Goal: Transaction & Acquisition: Purchase product/service

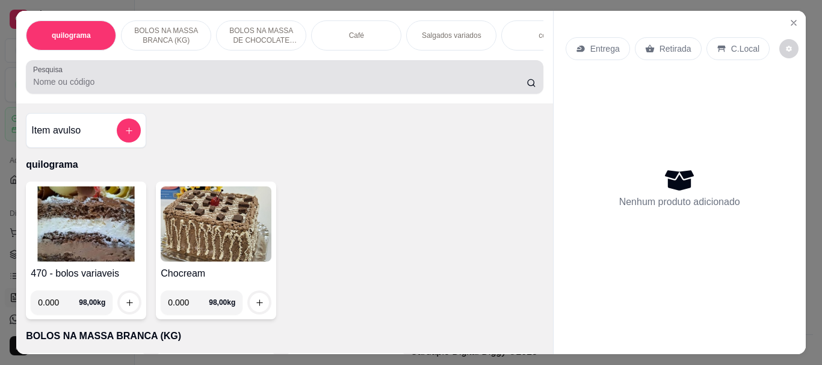
click at [116, 88] on input "Pesquisa" at bounding box center [279, 82] width 493 height 12
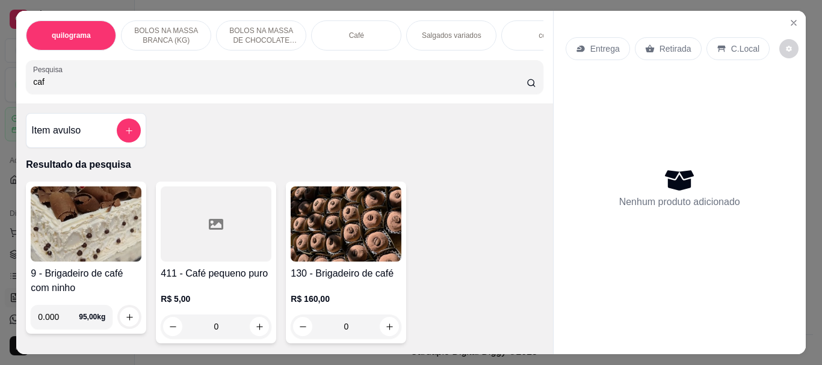
type input "caf"
click at [218, 226] on icon at bounding box center [216, 224] width 14 height 11
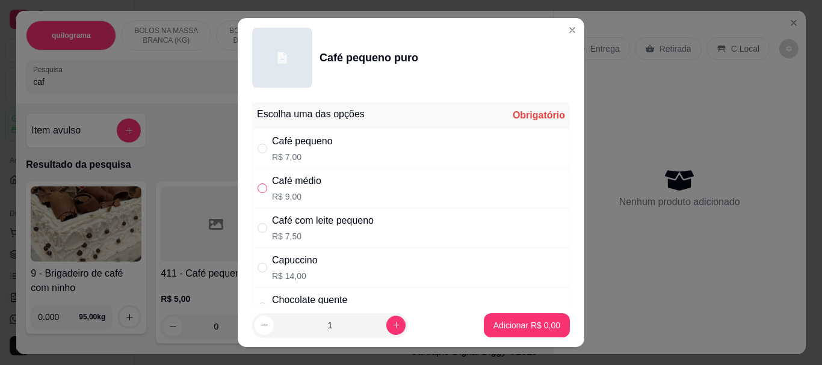
click at [257, 188] on input "" at bounding box center [262, 188] width 10 height 10
radio input "true"
click at [521, 322] on p "Adicionar R$ 9,00" at bounding box center [526, 324] width 65 height 11
type input "1"
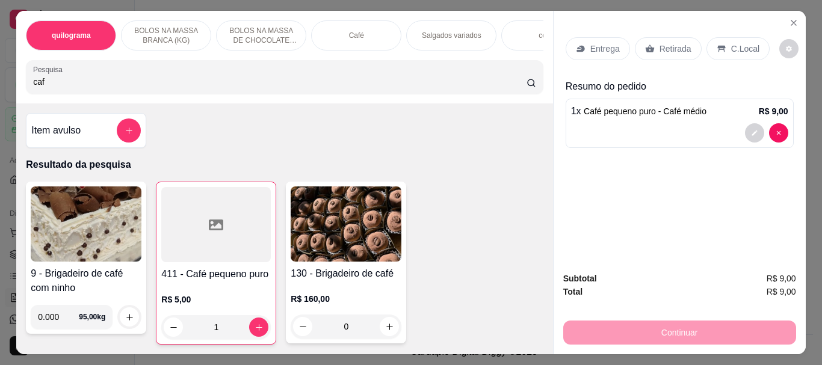
click at [659, 48] on p "Retirada" at bounding box center [675, 49] width 32 height 12
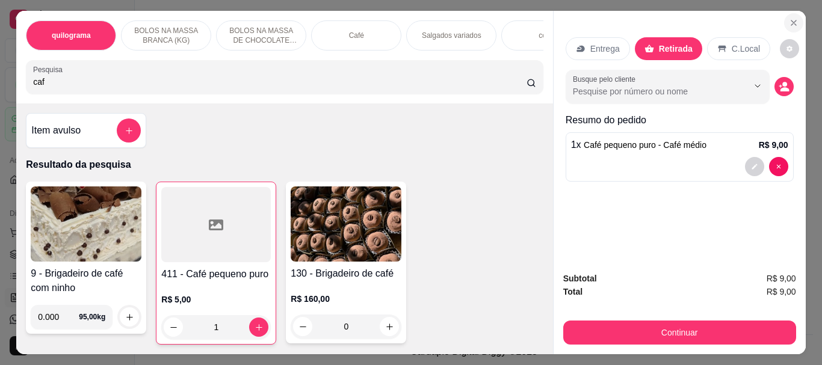
click at [789, 18] on icon "Close" at bounding box center [794, 23] width 10 height 10
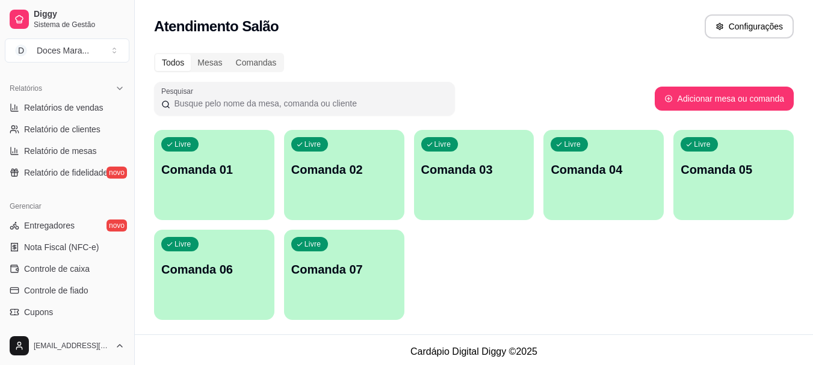
scroll to position [500, 0]
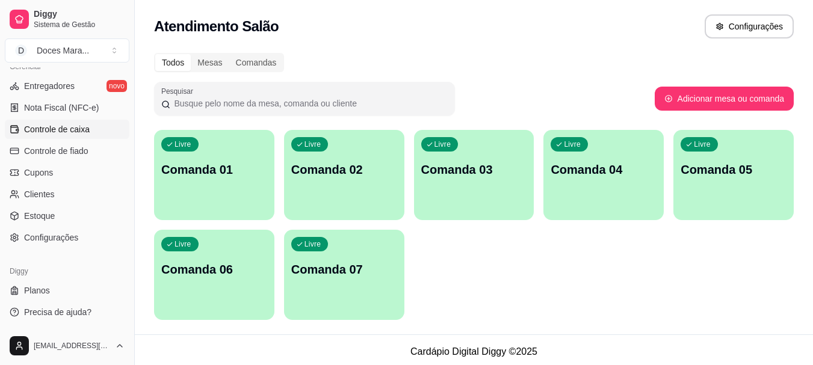
click at [63, 131] on span "Controle de caixa" at bounding box center [57, 129] width 66 height 12
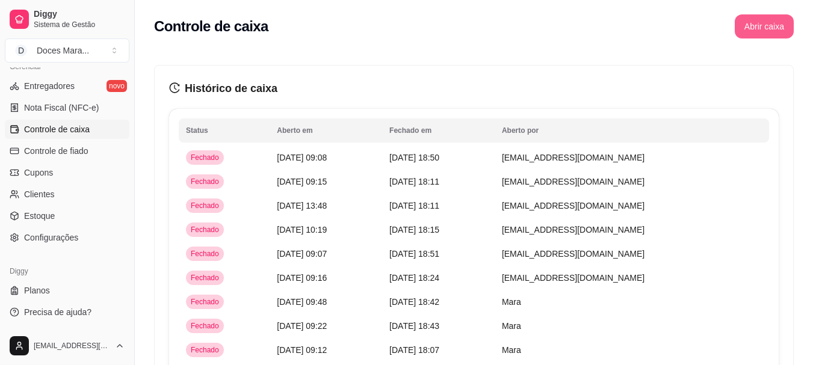
click at [757, 23] on button "Abrir caixa" at bounding box center [763, 26] width 59 height 24
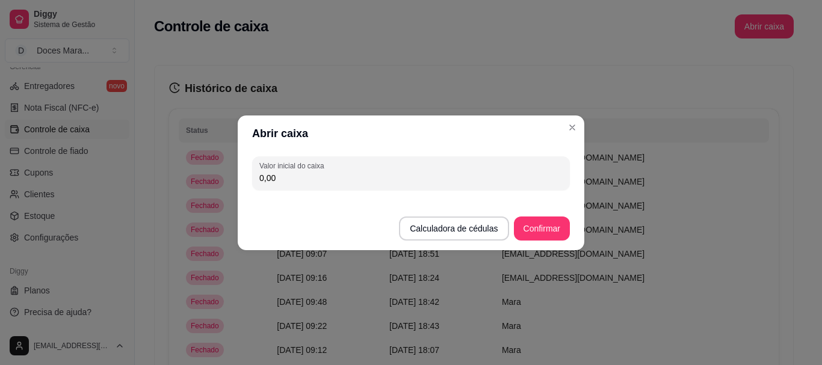
drag, startPoint x: 288, startPoint y: 182, endPoint x: 234, endPoint y: 186, distance: 54.3
click at [234, 186] on div "Abrir caixa Valor inicial do caixa 0,00 Calculadora de cédulas Confirmar" at bounding box center [411, 182] width 822 height 365
type input "56,00"
click at [543, 232] on button "Confirmar" at bounding box center [542, 229] width 56 height 24
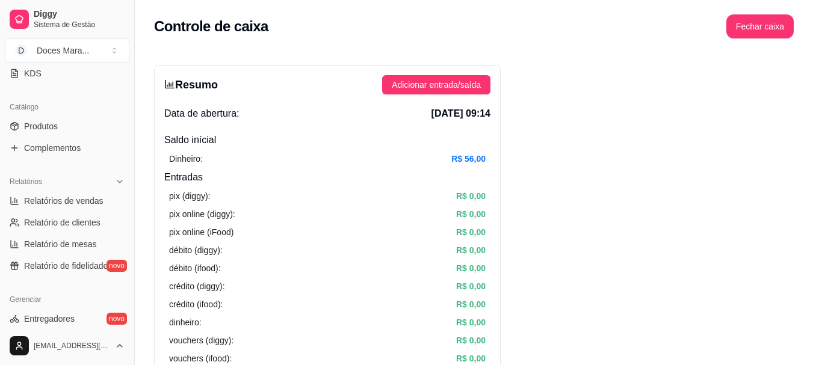
scroll to position [260, 0]
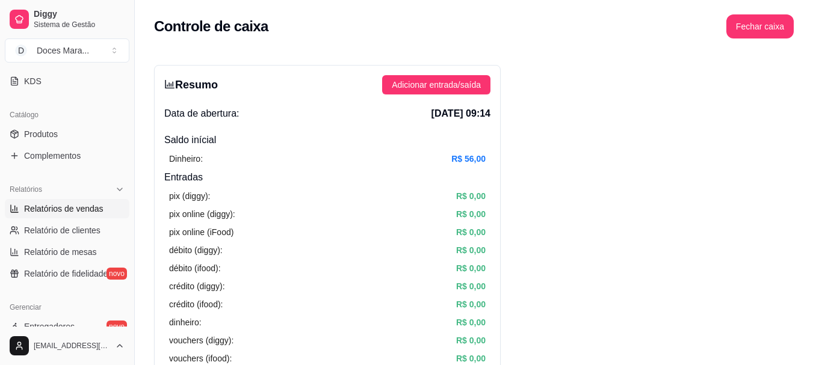
click at [75, 210] on span "Relatórios de vendas" at bounding box center [63, 209] width 79 height 12
select select "ALL"
select select "0"
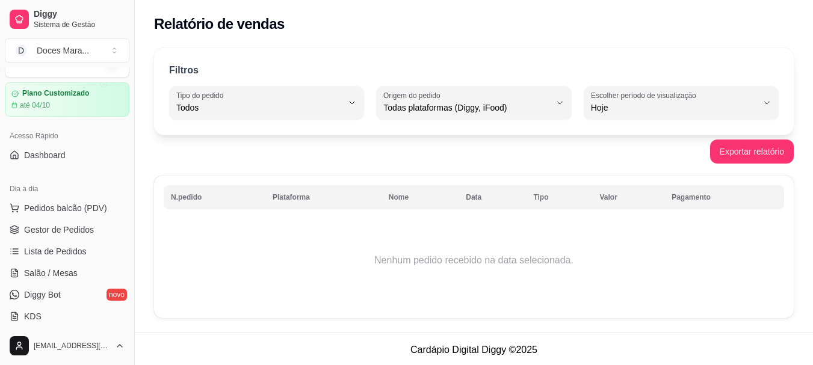
scroll to position [19, 0]
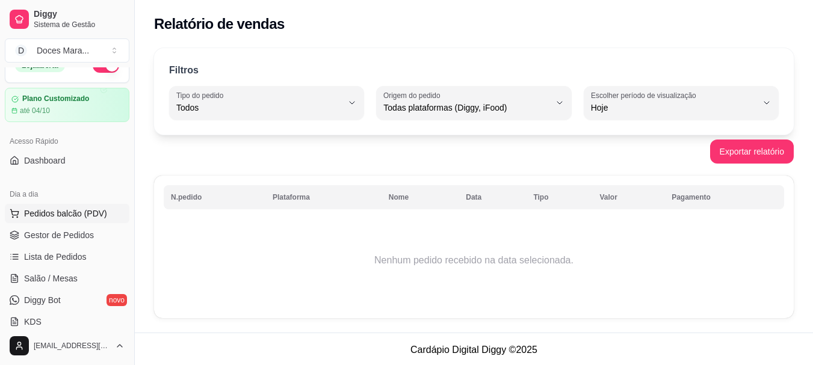
click at [58, 212] on span "Pedidos balcão (PDV)" at bounding box center [65, 214] width 83 height 12
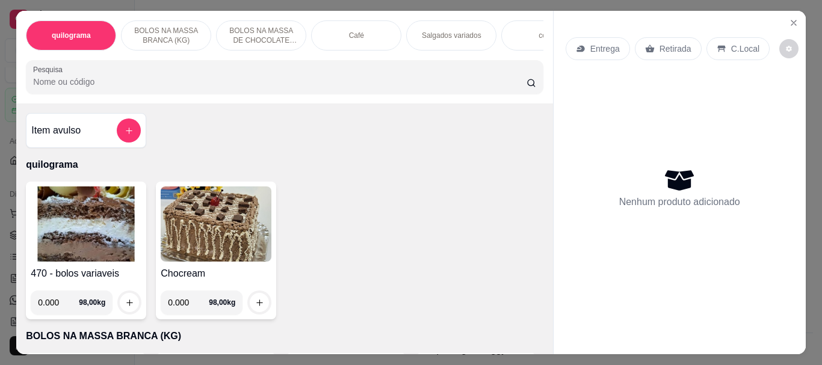
click at [67, 232] on img at bounding box center [86, 223] width 111 height 75
click at [103, 87] on input "Pesquisa" at bounding box center [279, 82] width 493 height 12
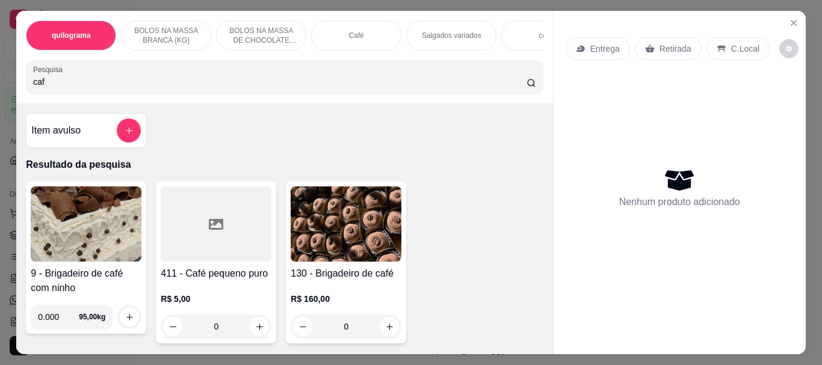
type input "caf"
click at [189, 243] on div at bounding box center [216, 223] width 111 height 75
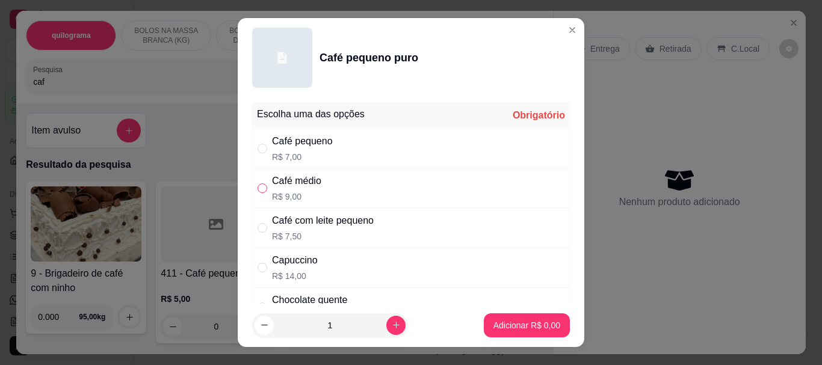
click at [260, 190] on input "" at bounding box center [262, 188] width 10 height 10
radio input "true"
click at [515, 321] on p "Adicionar R$ 9,00" at bounding box center [526, 324] width 65 height 11
type input "1"
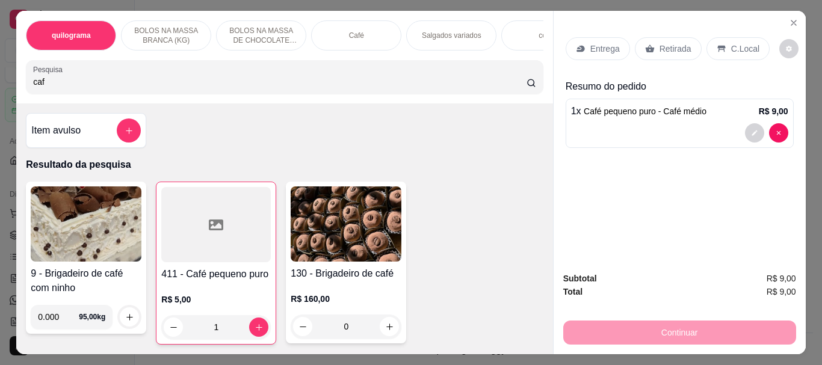
click at [675, 45] on p "Retirada" at bounding box center [675, 49] width 32 height 12
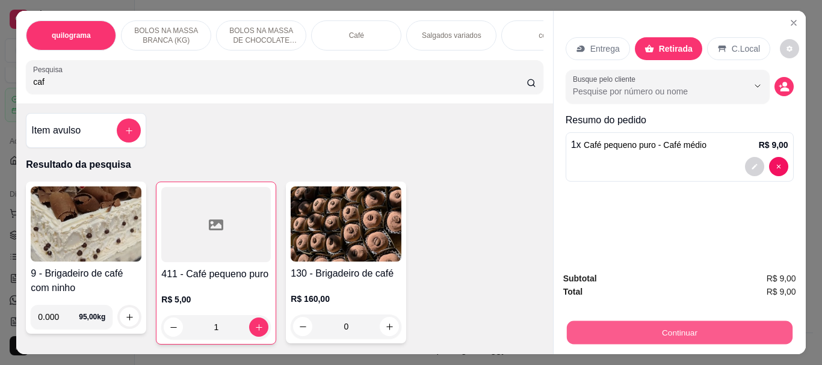
click at [689, 321] on button "Continuar" at bounding box center [679, 332] width 226 height 23
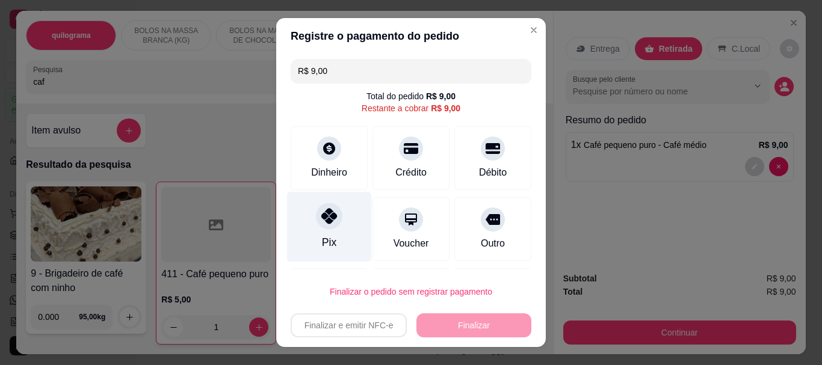
click at [321, 210] on icon at bounding box center [329, 217] width 16 height 16
type input "R$ 0,00"
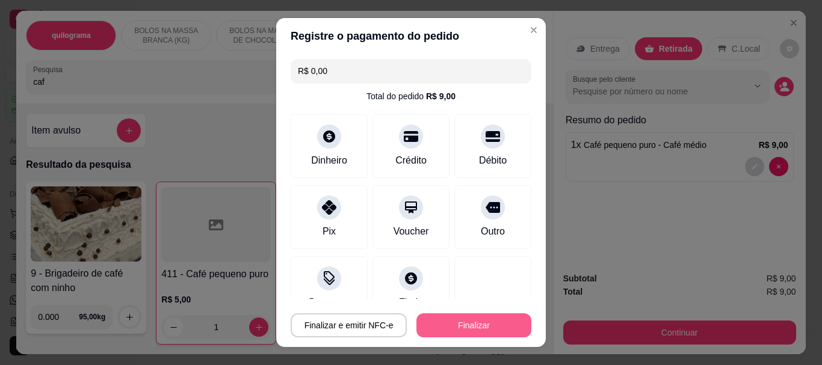
click at [470, 324] on button "Finalizar" at bounding box center [473, 325] width 115 height 24
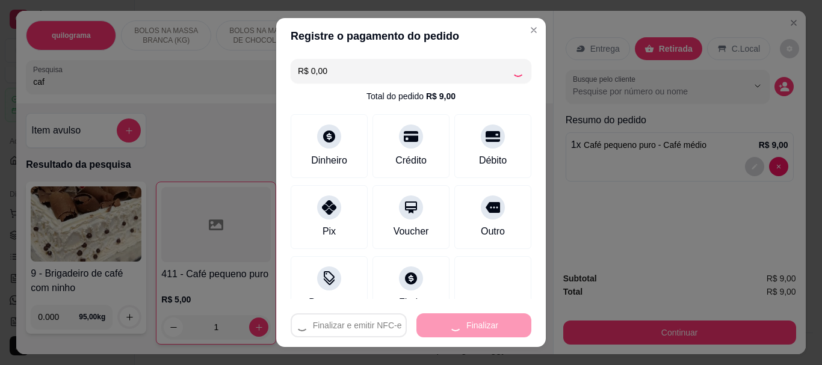
type input "0"
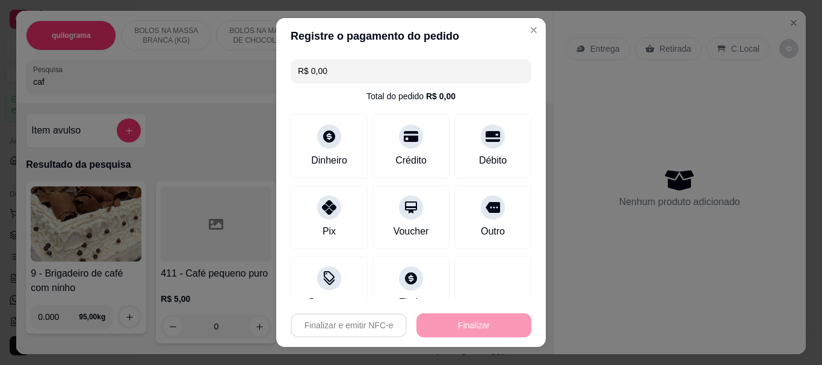
type input "-R$ 9,00"
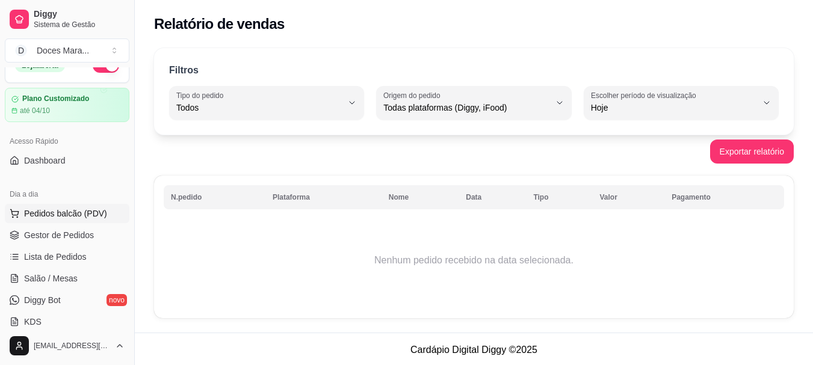
click at [83, 210] on span "Pedidos balcão (PDV)" at bounding box center [65, 214] width 83 height 12
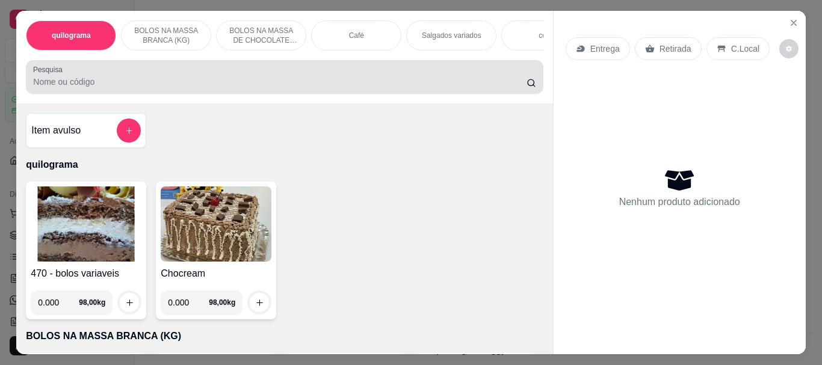
click at [102, 88] on input "Pesquisa" at bounding box center [279, 82] width 493 height 12
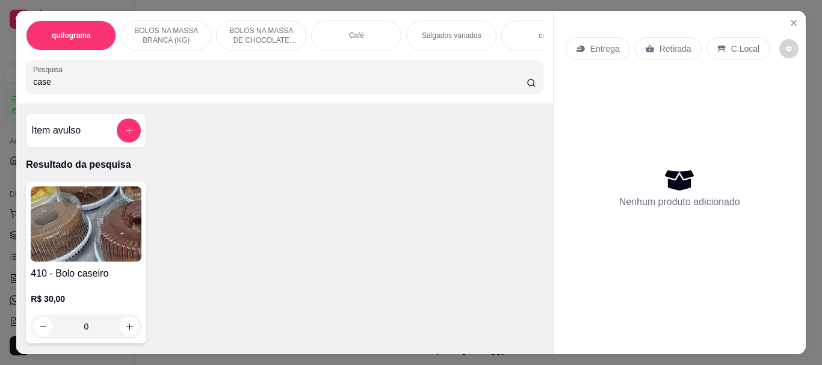
type input "case"
click at [87, 241] on img at bounding box center [86, 223] width 111 height 75
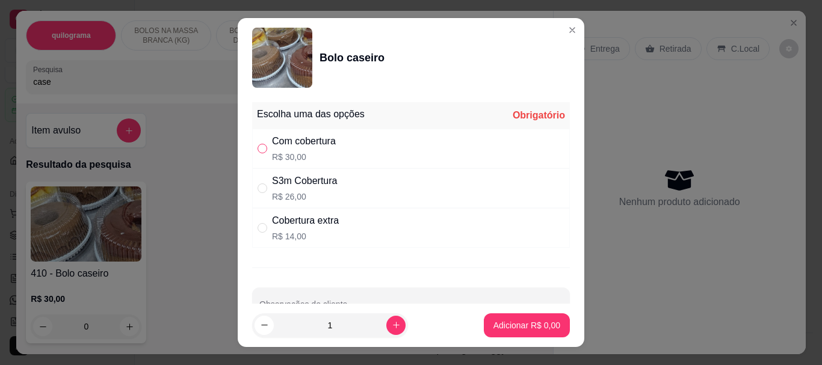
click at [257, 153] on input "" at bounding box center [262, 149] width 10 height 10
radio input "true"
click at [514, 324] on p "Adicionar R$ 30,00" at bounding box center [524, 325] width 72 height 12
type input "1"
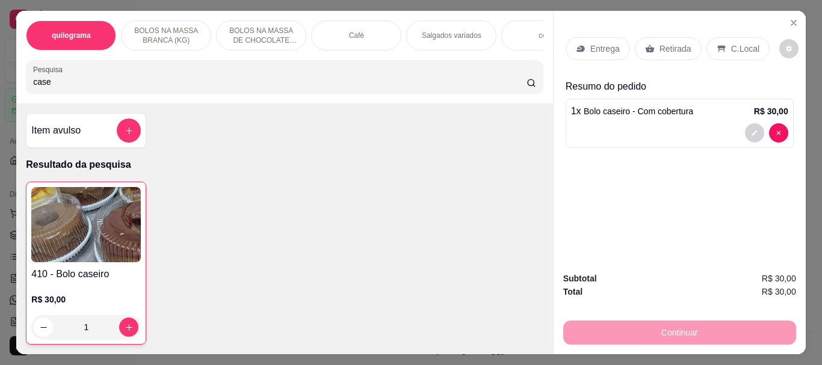
click at [91, 230] on img at bounding box center [85, 224] width 109 height 75
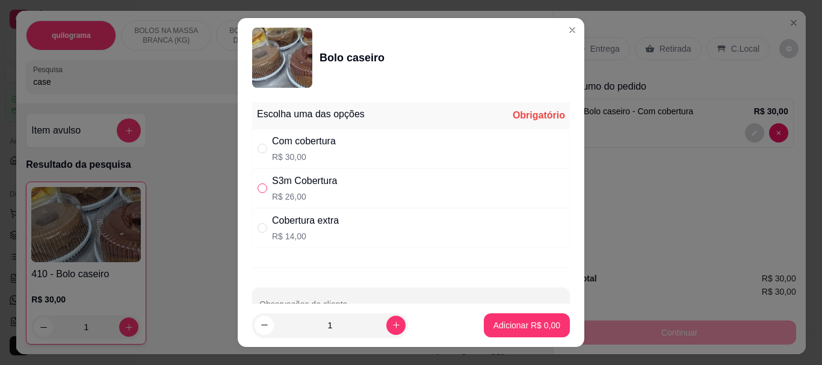
click at [259, 187] on input "" at bounding box center [262, 188] width 10 height 10
radio input "true"
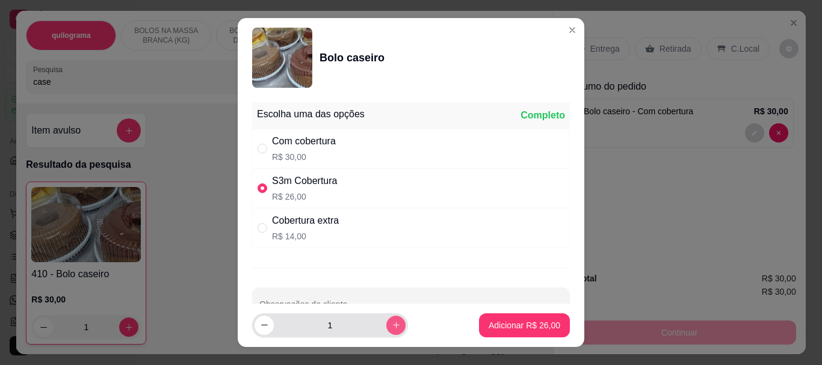
click at [392, 327] on icon "increase-product-quantity" at bounding box center [396, 325] width 9 height 9
type input "2"
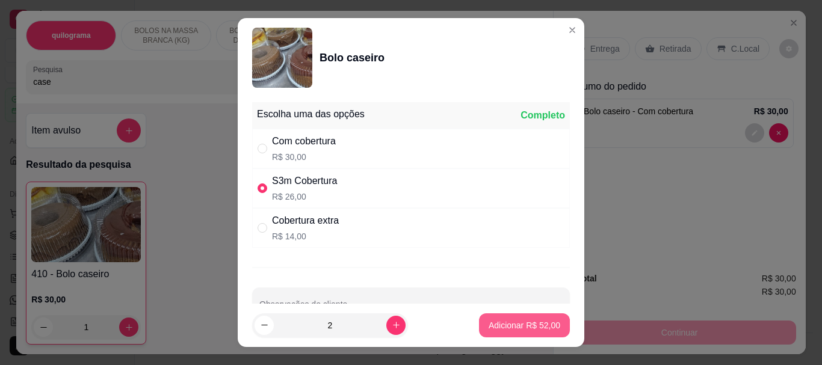
click at [534, 323] on p "Adicionar R$ 52,00" at bounding box center [524, 325] width 72 height 12
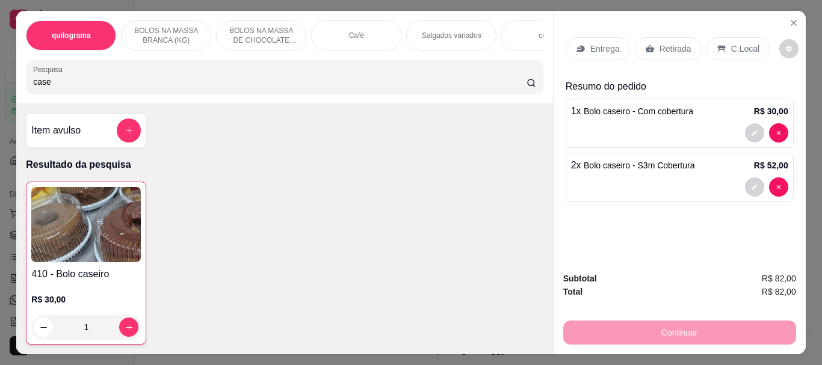
click at [676, 43] on p "Retirada" at bounding box center [675, 49] width 32 height 12
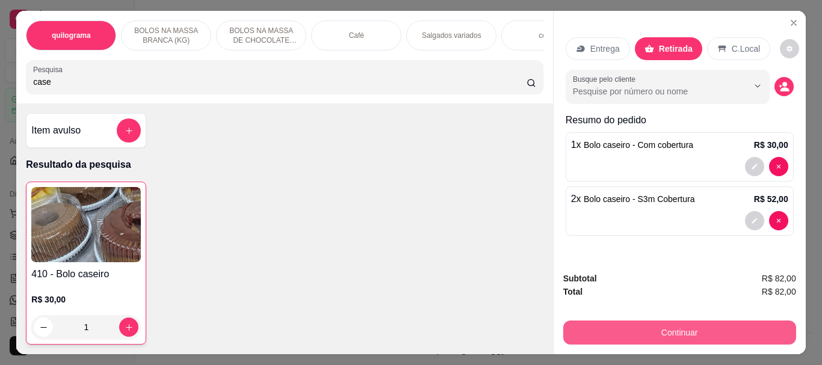
click at [663, 327] on button "Continuar" at bounding box center [679, 333] width 233 height 24
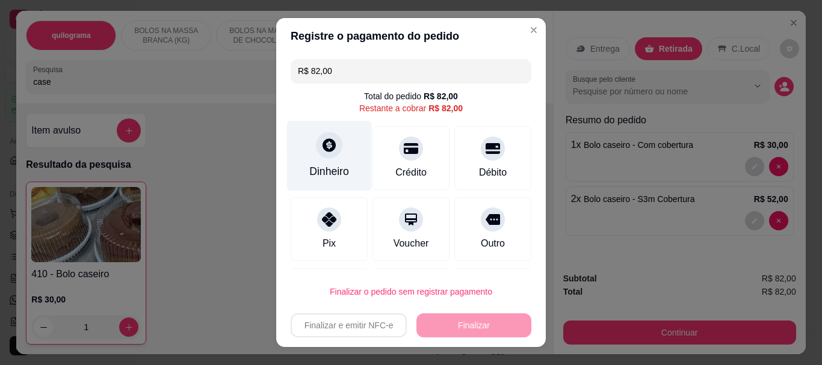
click at [325, 150] on icon at bounding box center [328, 145] width 13 height 13
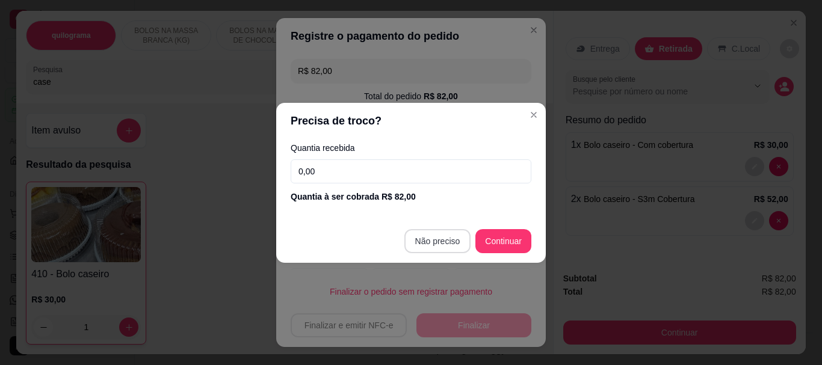
type input "R$ 0,00"
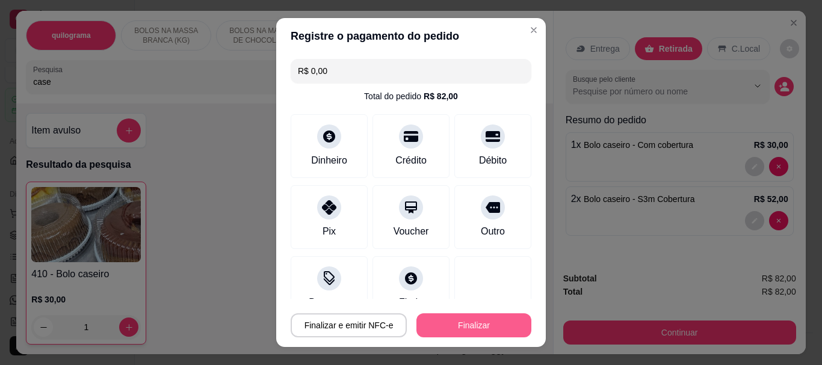
click at [491, 328] on button "Finalizar" at bounding box center [473, 325] width 115 height 24
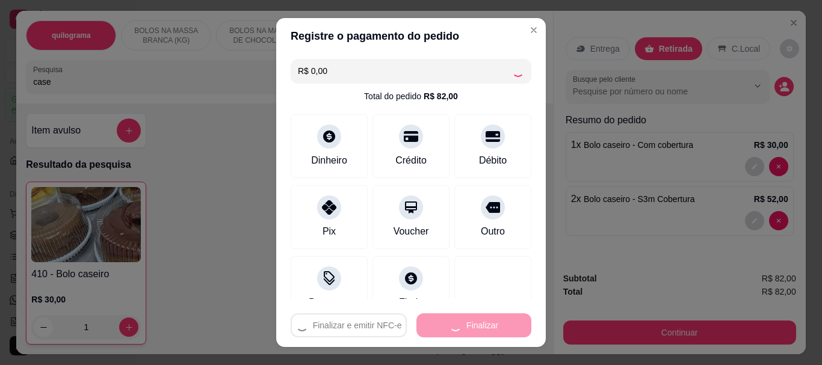
type input "0"
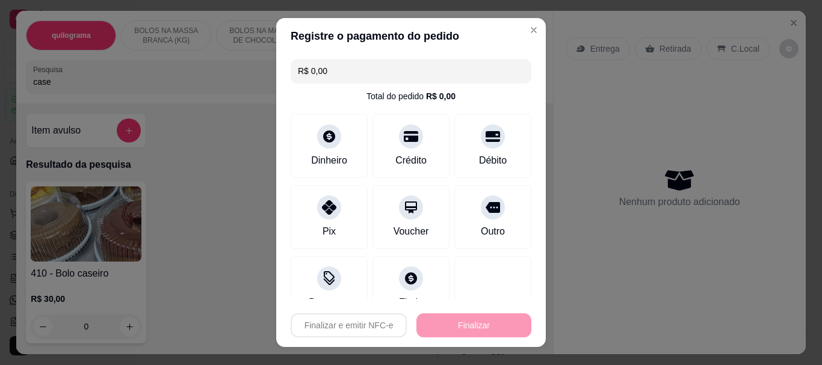
type input "-R$ 82,00"
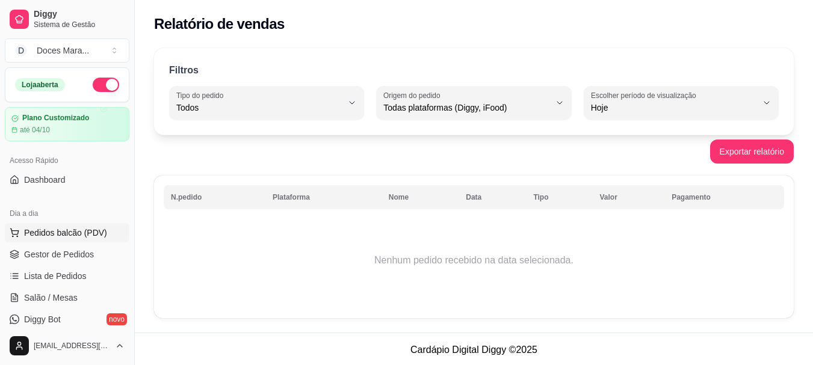
click at [96, 233] on span "Pedidos balcão (PDV)" at bounding box center [65, 233] width 83 height 12
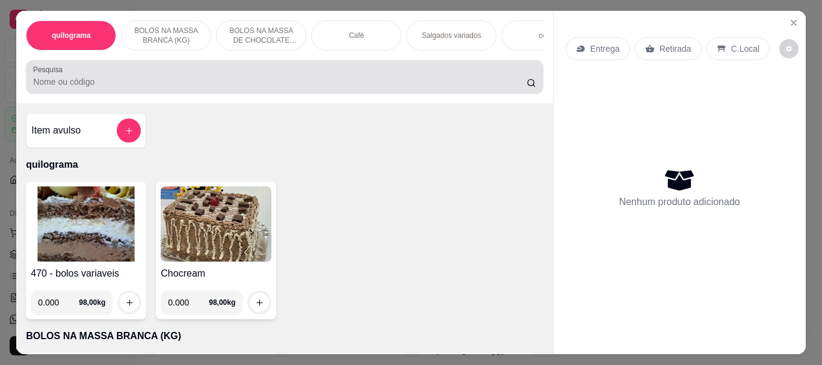
click at [74, 89] on div at bounding box center [284, 77] width 502 height 24
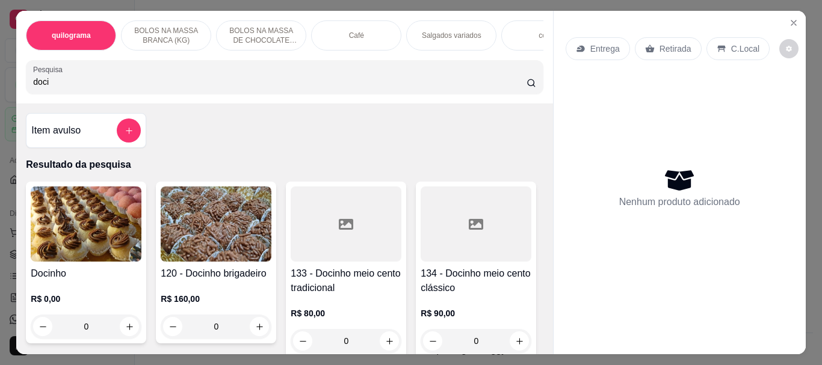
type input "doci"
click at [85, 224] on img at bounding box center [86, 223] width 111 height 75
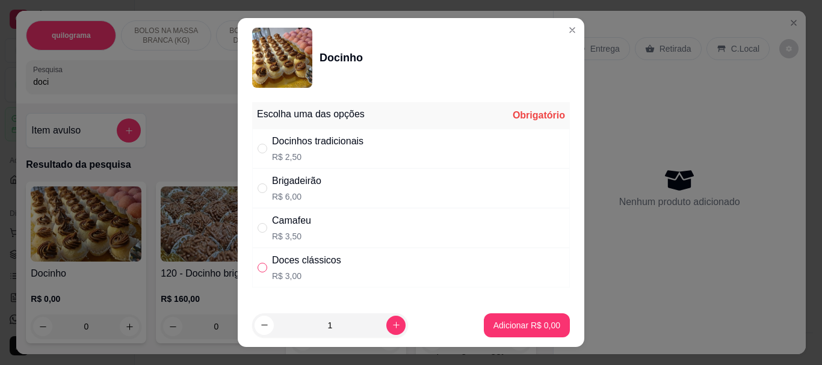
click at [257, 263] on input "" at bounding box center [262, 268] width 10 height 10
radio input "true"
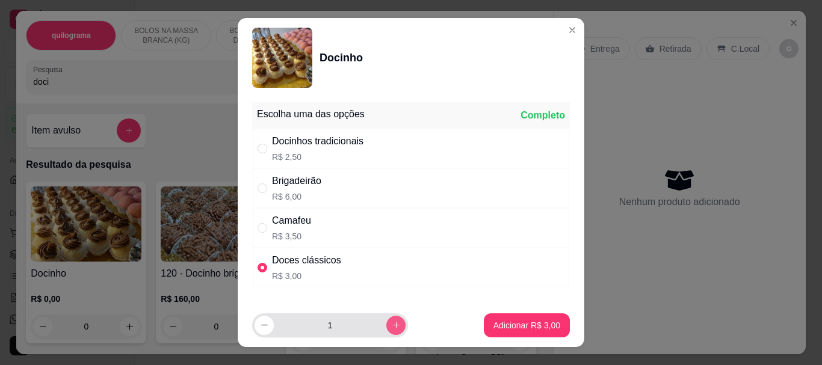
click at [392, 329] on icon "increase-product-quantity" at bounding box center [396, 325] width 9 height 9
type input "2"
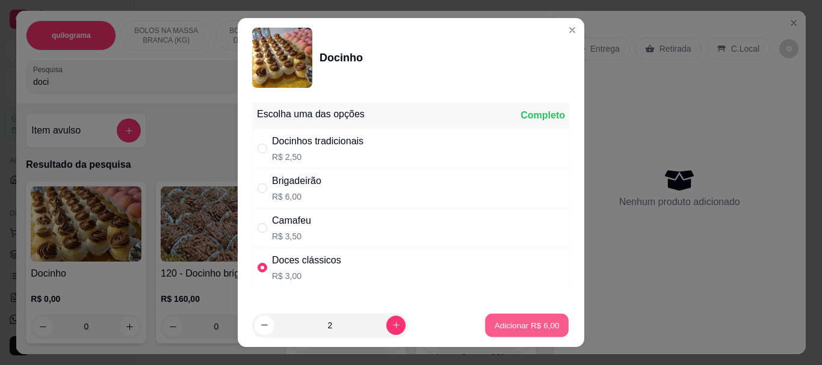
click at [512, 330] on p "Adicionar R$ 6,00" at bounding box center [526, 324] width 65 height 11
type input "2"
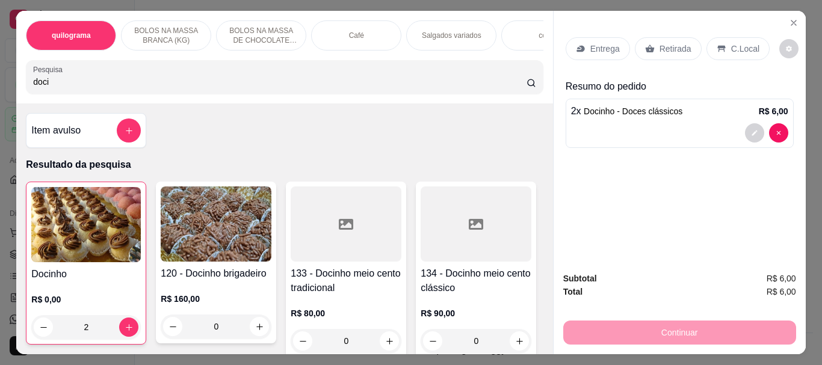
click at [81, 253] on img at bounding box center [85, 224] width 109 height 75
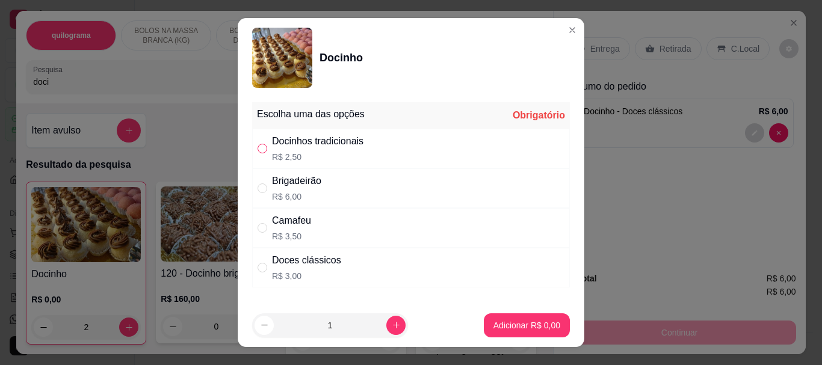
click at [259, 150] on input "" at bounding box center [262, 149] width 10 height 10
radio input "true"
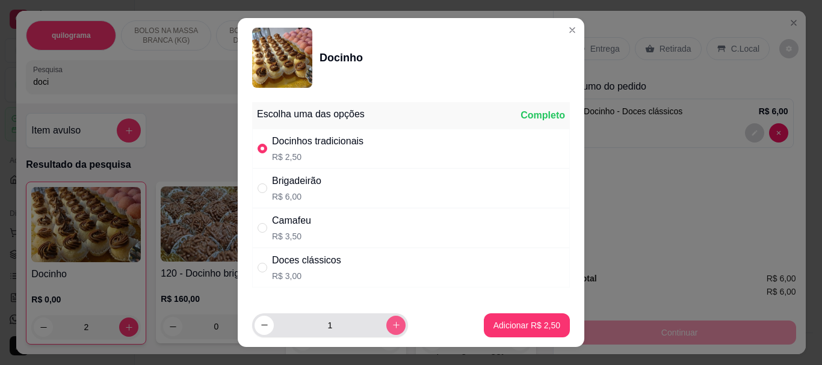
click at [392, 321] on icon "increase-product-quantity" at bounding box center [396, 325] width 9 height 9
type input "2"
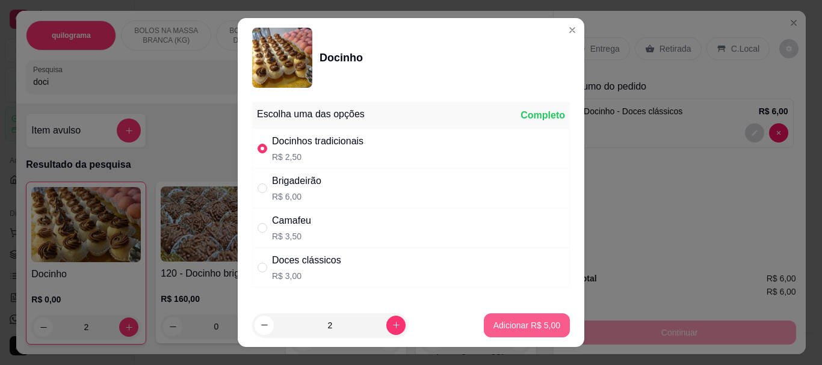
click at [499, 328] on p "Adicionar R$ 5,00" at bounding box center [526, 325] width 67 height 12
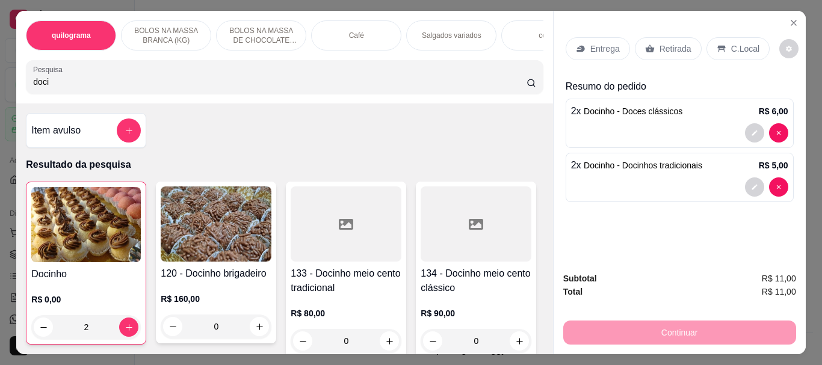
click at [659, 37] on div "Retirada" at bounding box center [668, 48] width 67 height 23
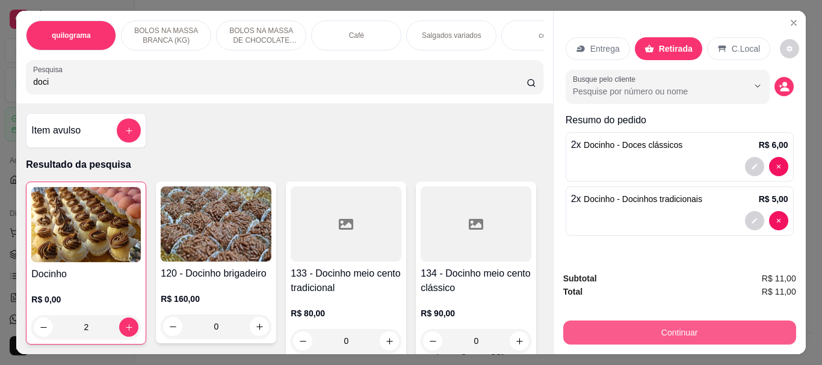
click at [668, 331] on button "Continuar" at bounding box center [679, 333] width 233 height 24
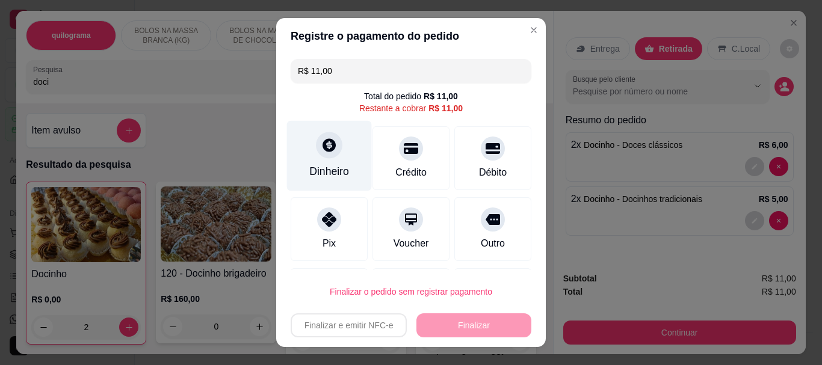
click at [322, 148] on icon at bounding box center [328, 145] width 13 height 13
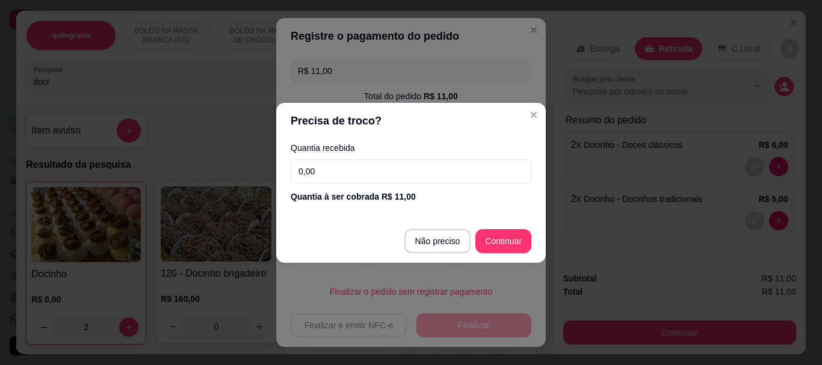
click at [366, 179] on input "0,00" at bounding box center [411, 171] width 241 height 24
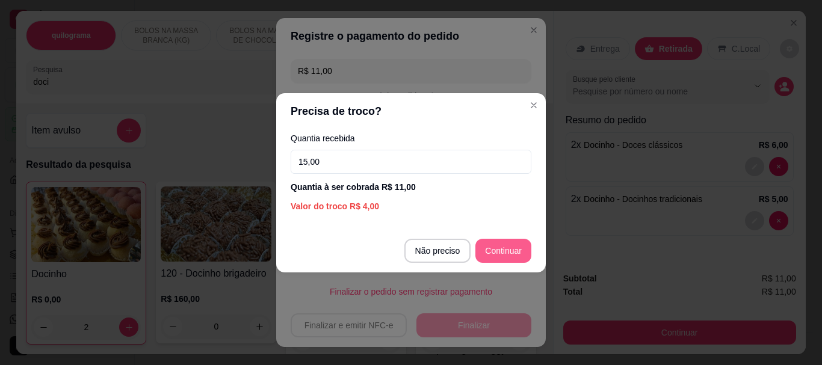
type input "15,00"
type input "R$ 0,00"
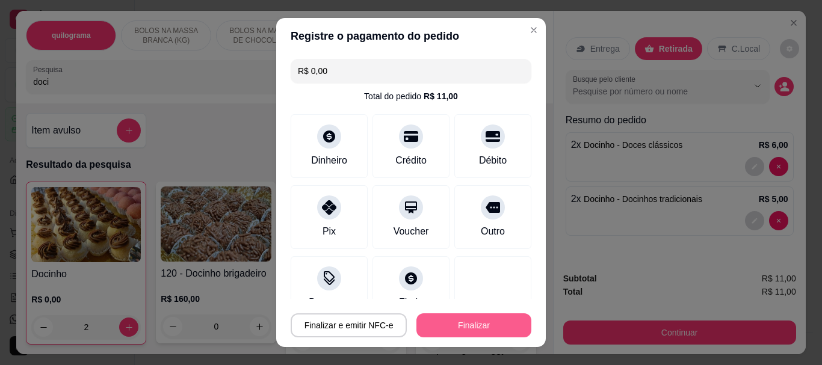
click at [476, 321] on button "Finalizar" at bounding box center [473, 325] width 115 height 24
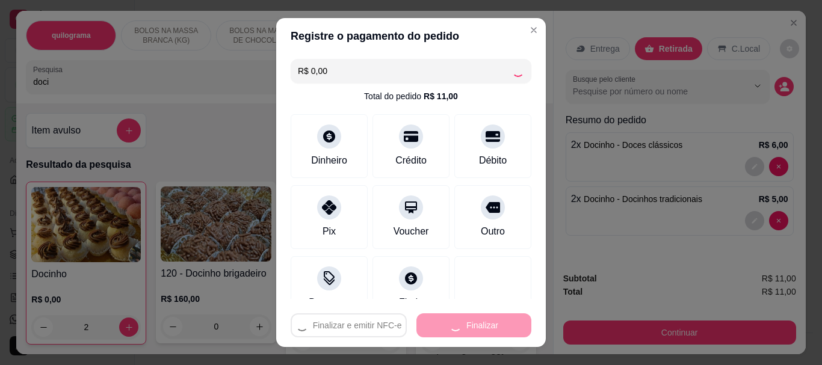
type input "0"
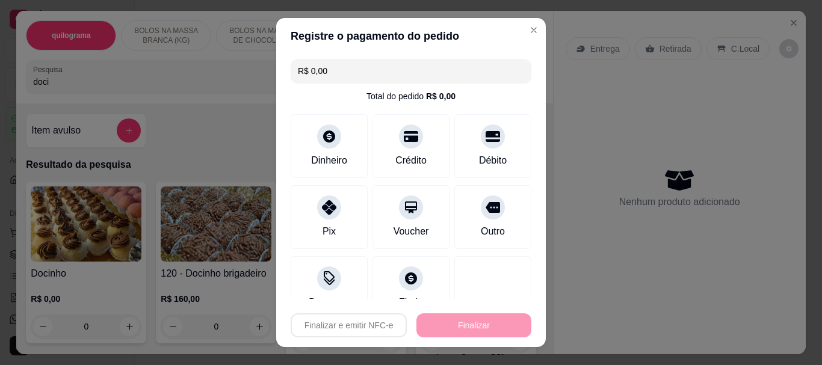
type input "-R$ 11,00"
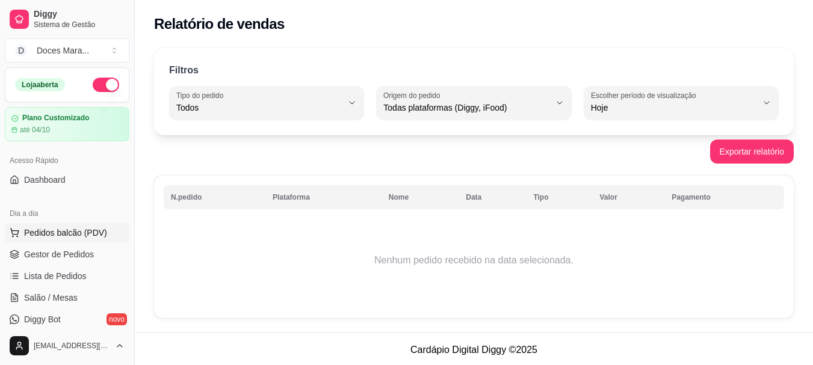
click at [71, 230] on span "Pedidos balcão (PDV)" at bounding box center [65, 233] width 83 height 12
